Goal: Find contact information: Obtain details needed to contact an individual or organization

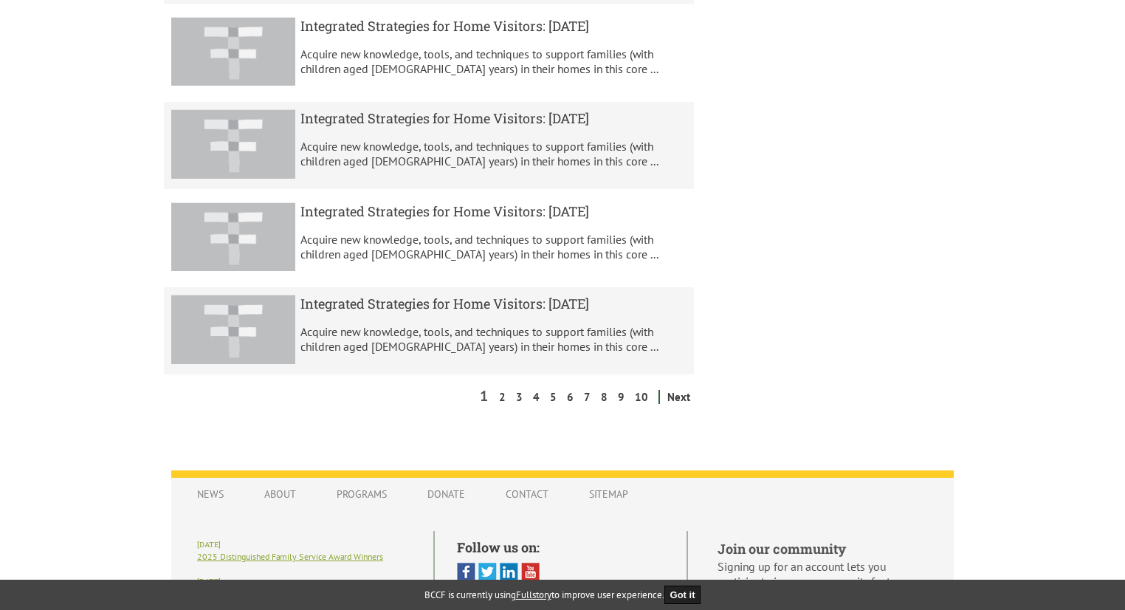
scroll to position [957, 0]
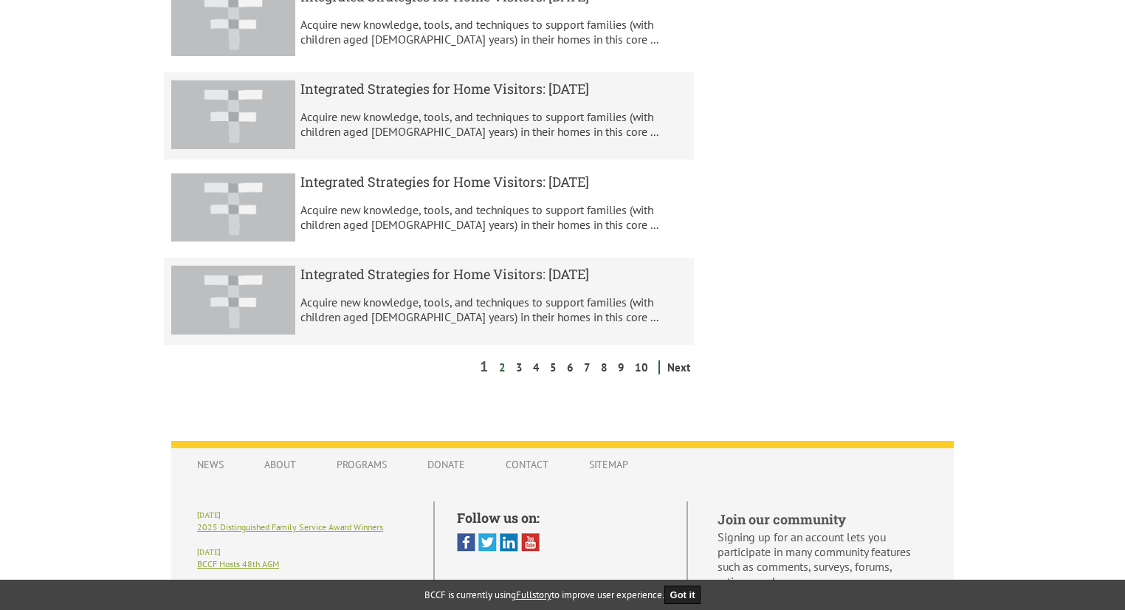
click at [506, 374] on link "2" at bounding box center [502, 367] width 14 height 14
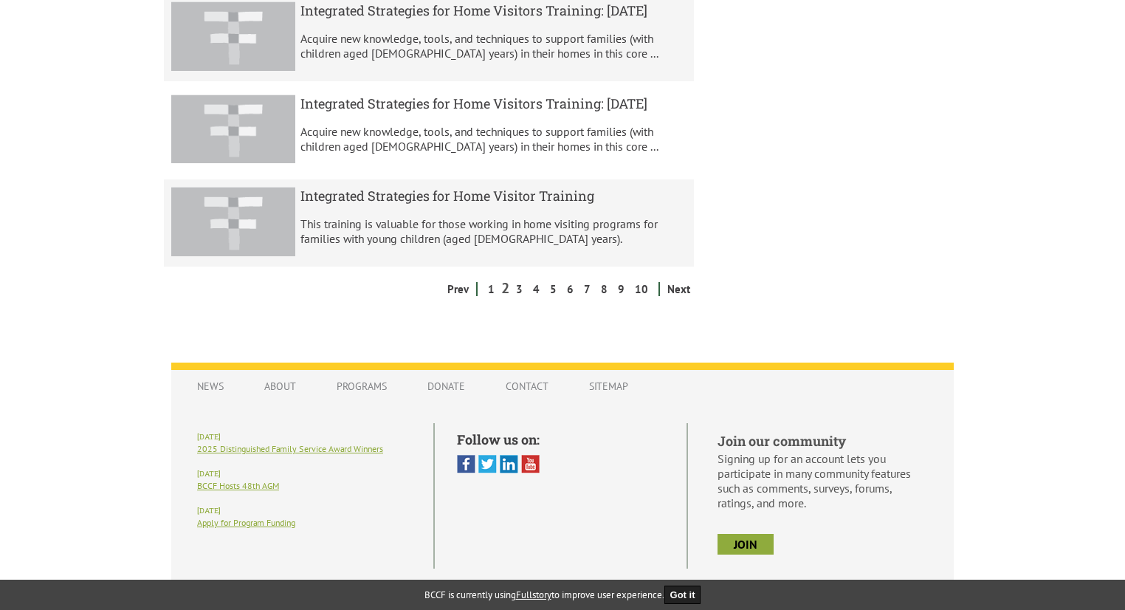
scroll to position [1003, 0]
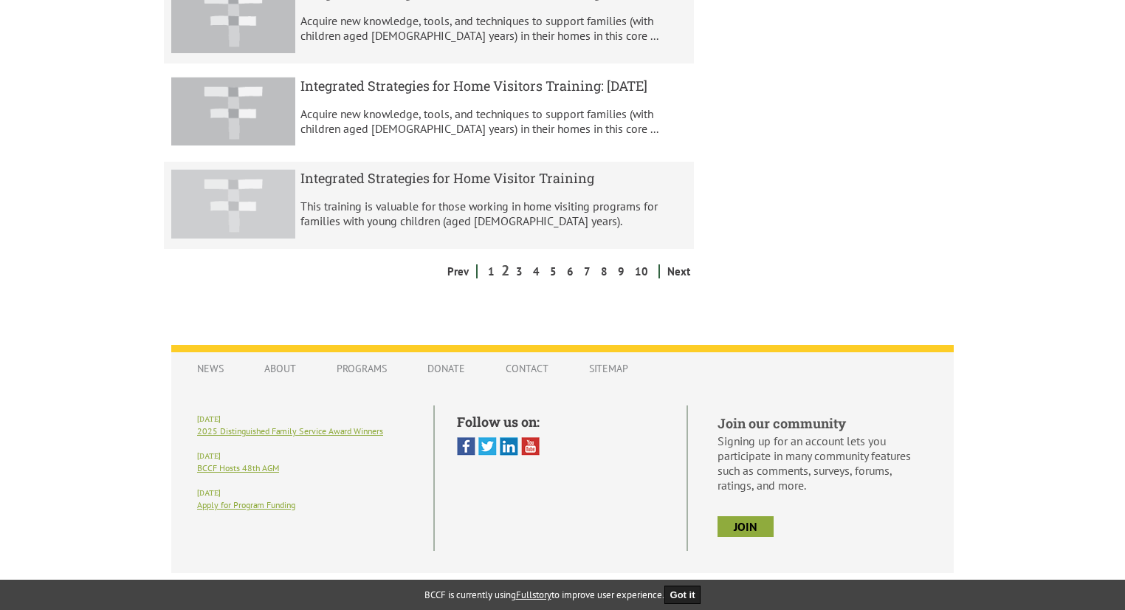
click at [507, 228] on p "This training is valuable for those working in home visiting programs for famil…" at bounding box center [494, 214] width 387 height 30
click at [421, 187] on h5 "Integrated Strategies for Home Visitor Training" at bounding box center [494, 178] width 387 height 18
click at [676, 278] on link "Next" at bounding box center [679, 271] width 30 height 14
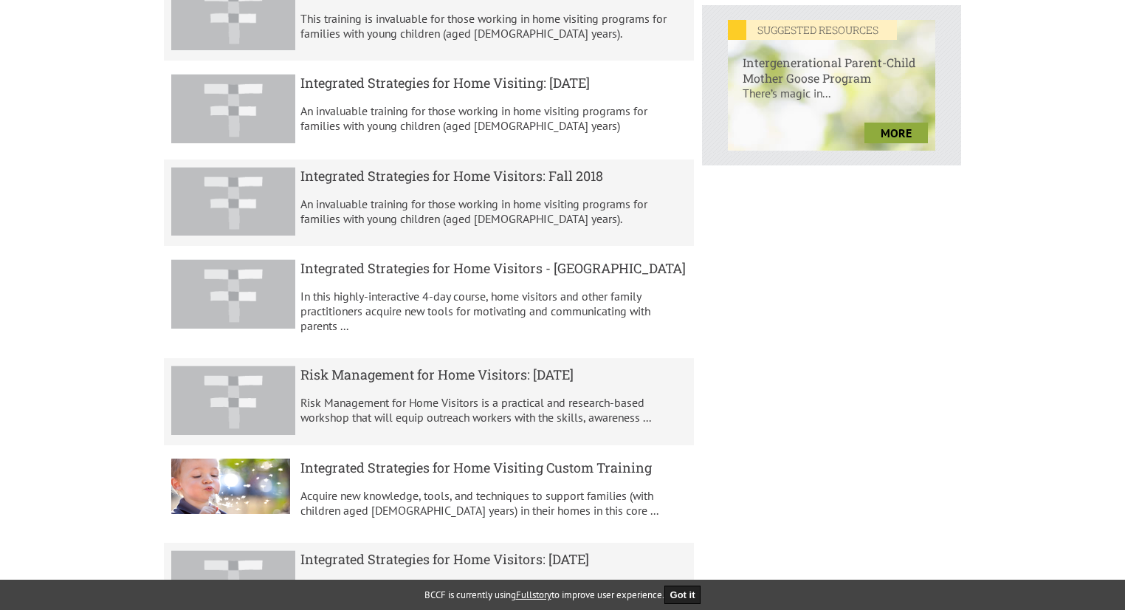
scroll to position [762, 0]
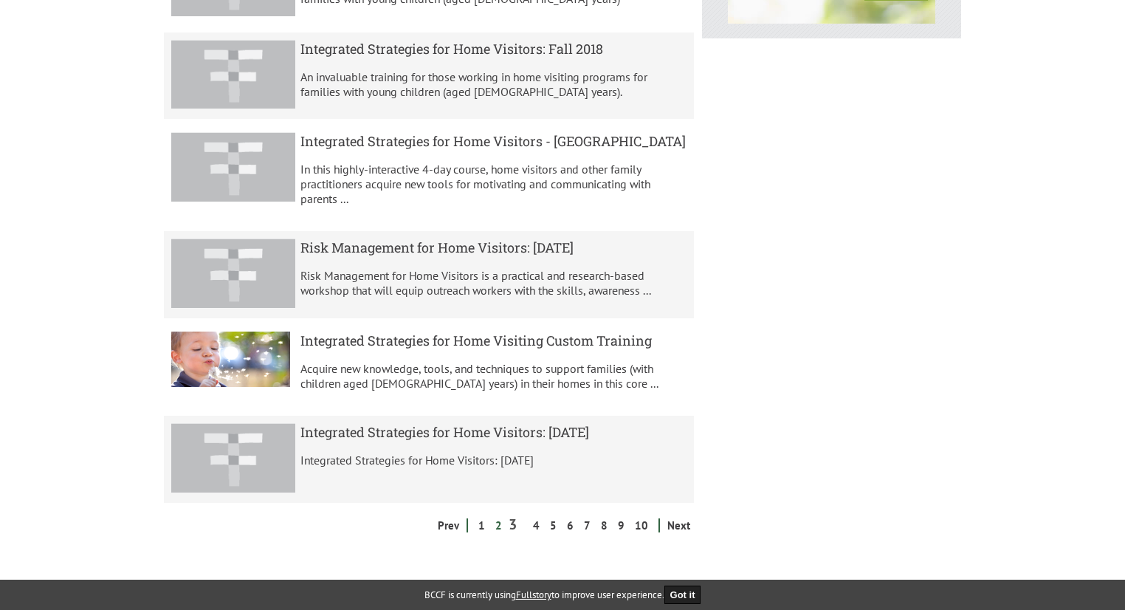
click at [506, 528] on link "2" at bounding box center [499, 525] width 14 height 14
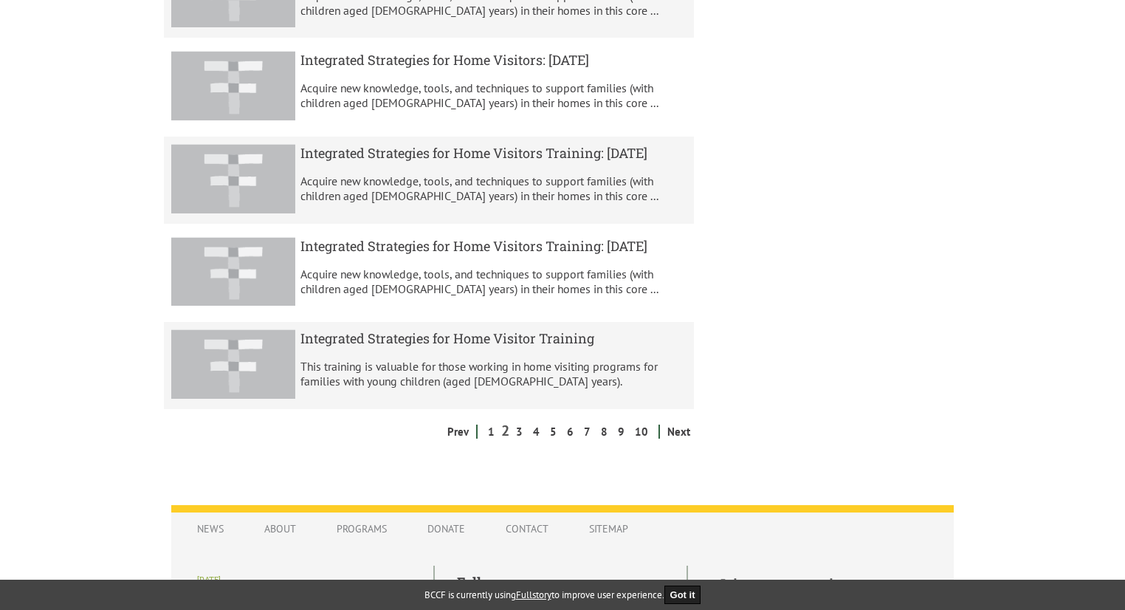
scroll to position [853, 0]
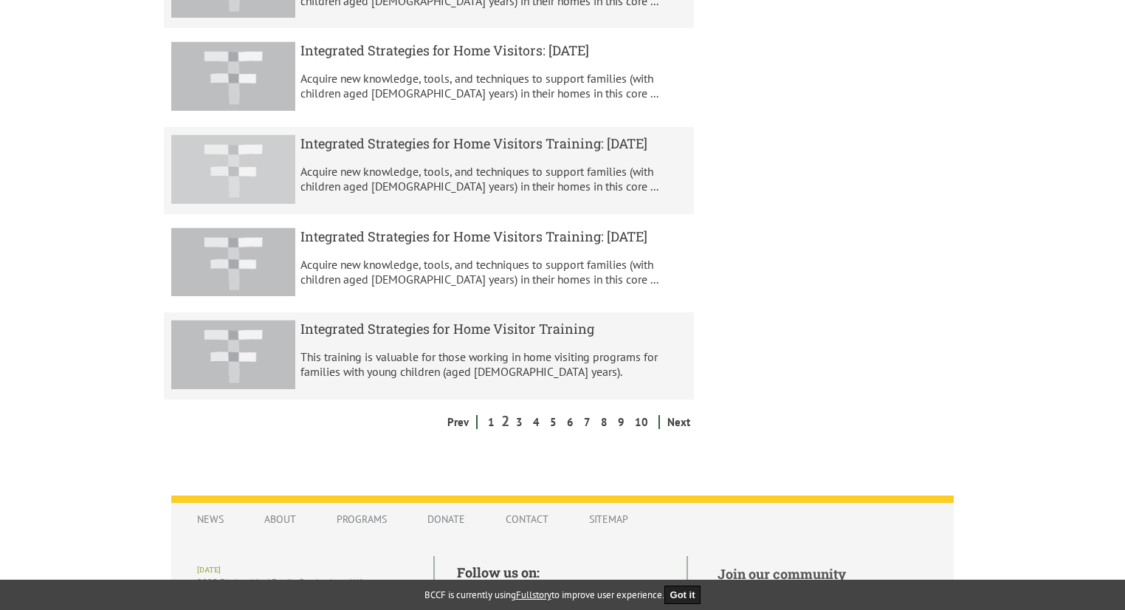
click at [566, 193] on p "Acquire new knowledge, tools, and techniques to support families (with children…" at bounding box center [494, 179] width 387 height 30
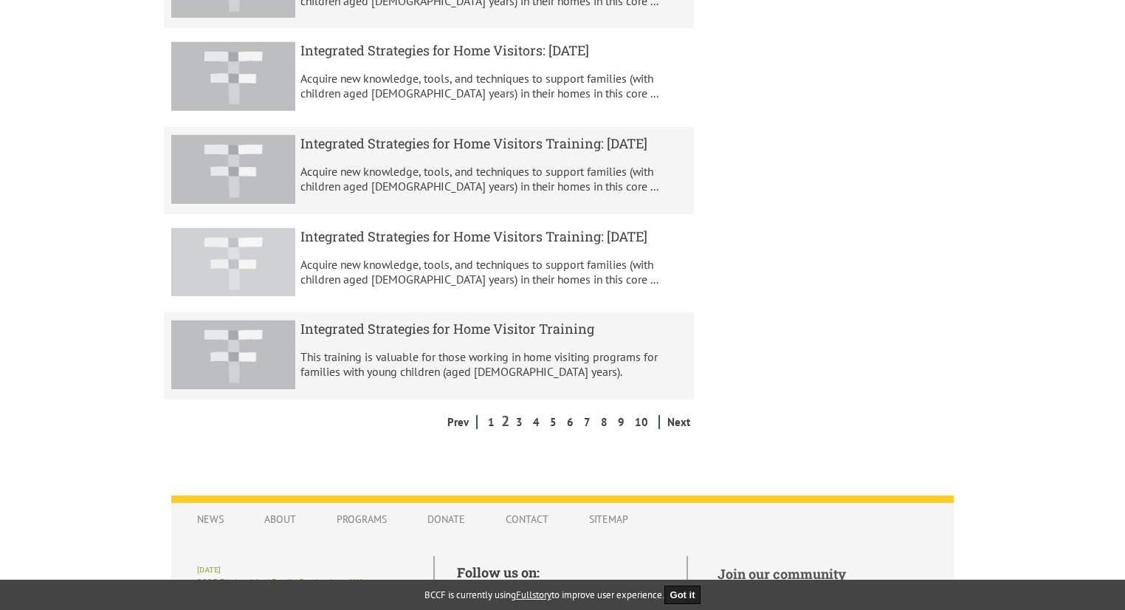
click at [224, 292] on img at bounding box center [233, 261] width 124 height 69
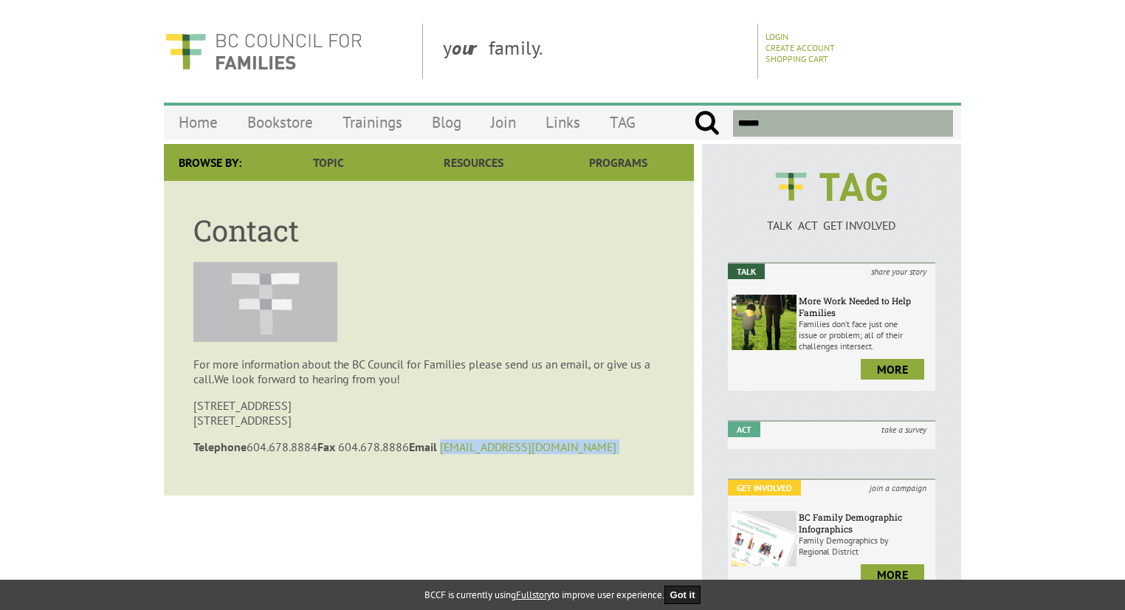
drag, startPoint x: 540, startPoint y: 449, endPoint x: 461, endPoint y: 453, distance: 79.1
click at [461, 453] on p "Telephone 604.678.8884 Fax 604.678.8886 Email bccf@bccf.ca" at bounding box center [428, 446] width 471 height 15
click at [544, 447] on p "Telephone 604.678.8884 Fax 604.678.8886 Email bccf@bccf.ca" at bounding box center [428, 446] width 471 height 15
drag, startPoint x: 544, startPoint y: 447, endPoint x: 456, endPoint y: 450, distance: 87.9
click at [456, 450] on p "Telephone 604.678.8884 Fax 604.678.8886 Email bccf@bccf.ca" at bounding box center [428, 446] width 471 height 15
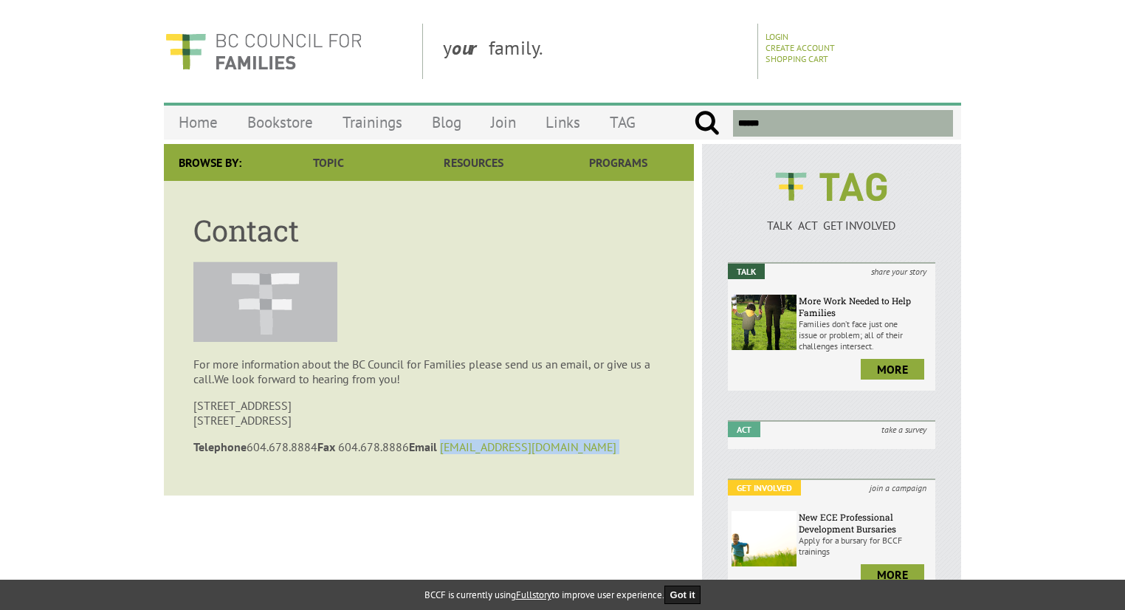
copy p "bccf@bccf.ca"
